Goal: Information Seeking & Learning: Learn about a topic

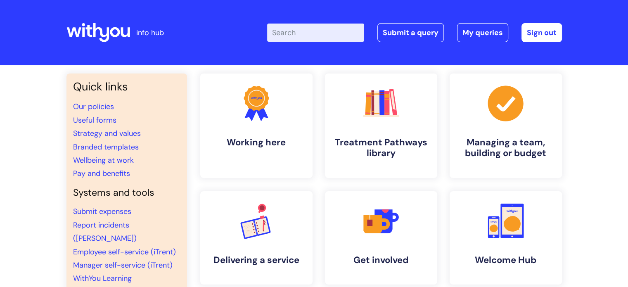
click at [305, 35] on input "Enter your search term here..." at bounding box center [315, 33] width 97 height 18
type input "eap"
click button "Search" at bounding box center [0, 0] width 0 height 0
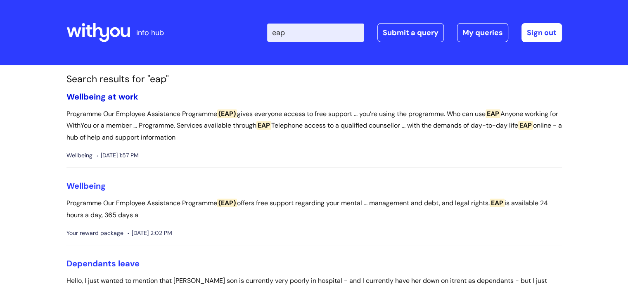
click at [119, 97] on link "Wellbeing at work" at bounding box center [103, 96] width 72 height 11
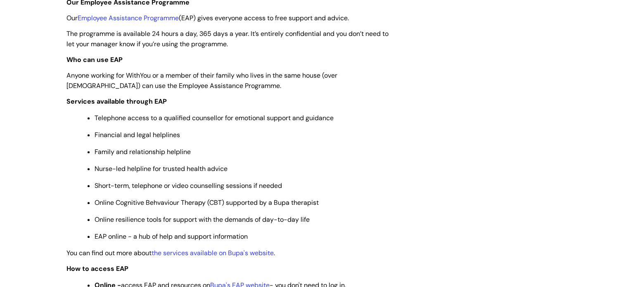
scroll to position [330, 0]
